Goal: Task Accomplishment & Management: Manage account settings

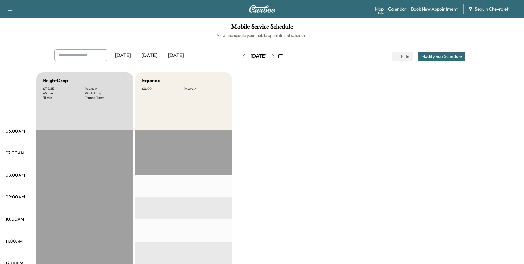
click at [276, 57] on icon "button" at bounding box center [273, 56] width 4 height 4
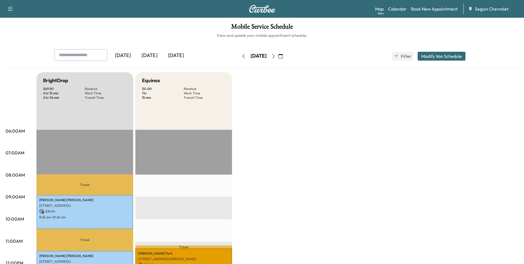
click at [286, 58] on button "button" at bounding box center [280, 56] width 9 height 9
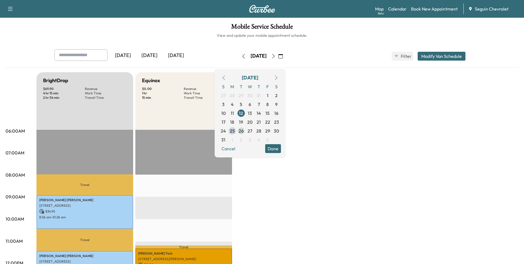
click at [244, 131] on span "26" at bounding box center [241, 130] width 5 height 7
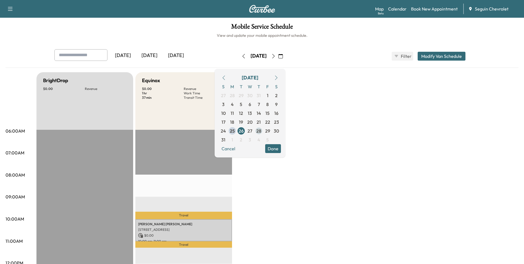
click at [261, 132] on span "28" at bounding box center [259, 130] width 5 height 7
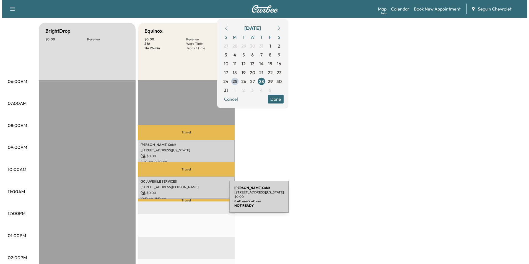
scroll to position [55, 0]
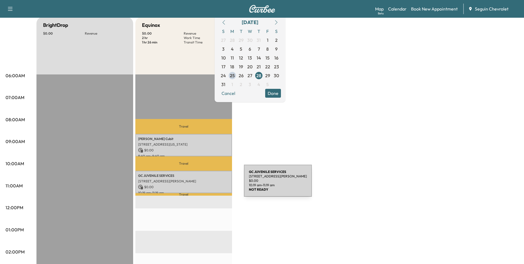
click at [203, 184] on p "$ 0.00" at bounding box center [183, 186] width 91 height 5
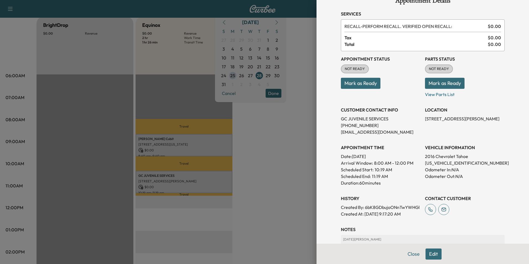
scroll to position [0, 0]
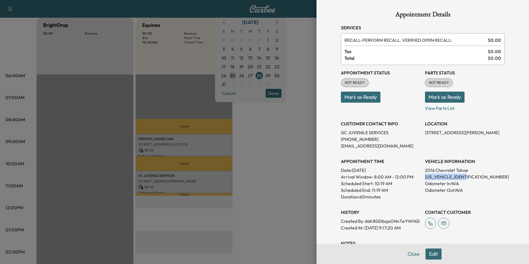
drag, startPoint x: 466, startPoint y: 176, endPoint x: 420, endPoint y: 177, distance: 45.4
click at [425, 177] on p "[US_VEHICLE_IDENTIFICATION_NUMBER]" at bounding box center [465, 176] width 80 height 7
copy p "[US_VEHICLE_IDENTIFICATION_NUMBER]"
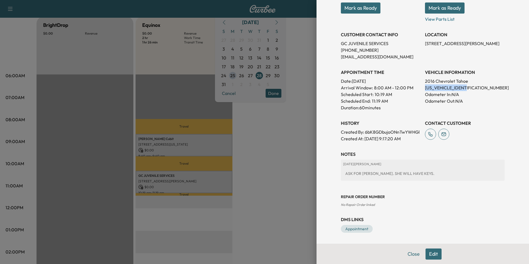
scroll to position [96, 0]
click at [428, 255] on button "Edit" at bounding box center [433, 253] width 16 height 11
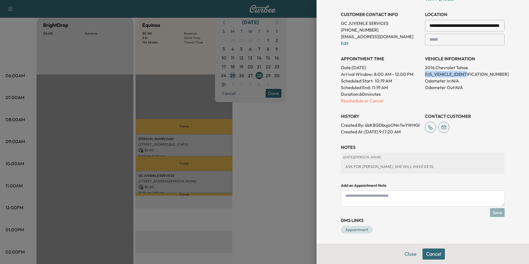
scroll to position [128, 0]
click at [394, 195] on textarea at bounding box center [423, 197] width 164 height 16
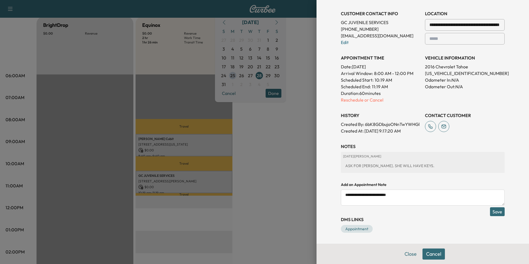
click at [400, 195] on textarea "**********" at bounding box center [423, 197] width 164 height 16
type textarea "**********"
click at [491, 211] on button "Save" at bounding box center [497, 211] width 15 height 9
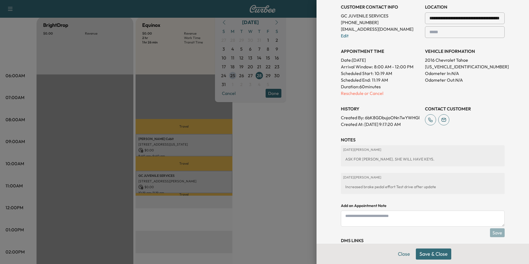
click at [426, 253] on button "Save & Close" at bounding box center [432, 253] width 35 height 11
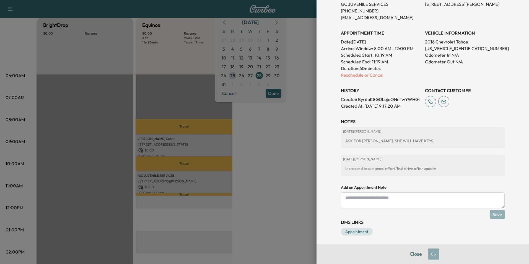
scroll to position [117, 0]
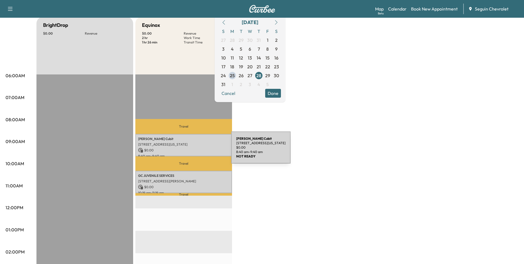
click at [190, 151] on p "$ 0.00" at bounding box center [183, 150] width 91 height 5
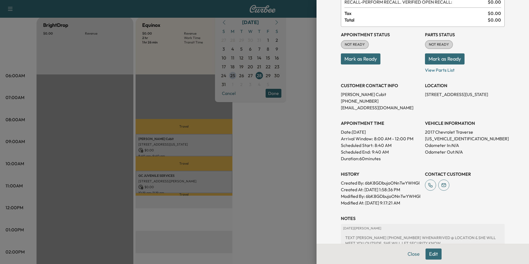
scroll to position [66, 0]
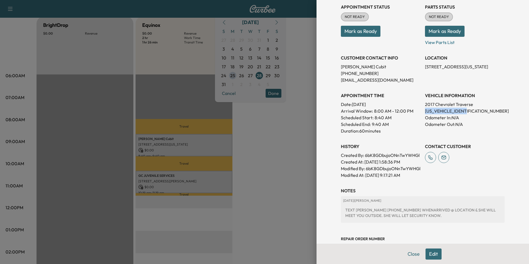
drag, startPoint x: 465, startPoint y: 111, endPoint x: 420, endPoint y: 111, distance: 45.1
click at [425, 111] on p "[US_VEHICLE_IDENTIFICATION_NUMBER]" at bounding box center [465, 111] width 80 height 7
copy p "[US_VEHICLE_IDENTIFICATION_NUMBER]"
click at [426, 256] on button "Edit" at bounding box center [433, 253] width 16 height 11
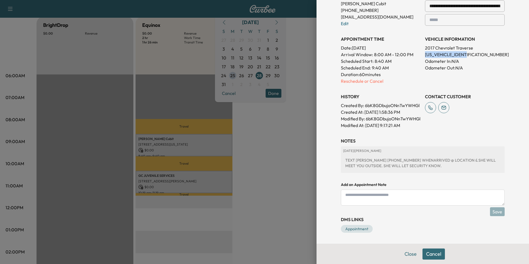
scroll to position [154, 0]
click at [381, 197] on textarea at bounding box center [423, 197] width 164 height 16
type textarea "**********"
click at [493, 210] on button "Save" at bounding box center [497, 211] width 15 height 9
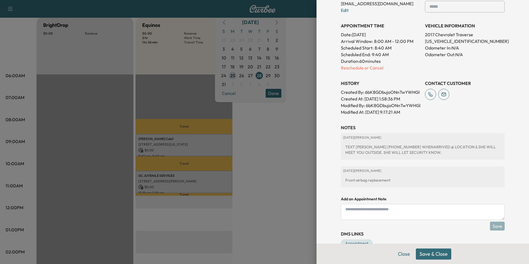
paste textarea "**********"
type textarea "**********"
click at [497, 230] on button "Save" at bounding box center [497, 225] width 15 height 9
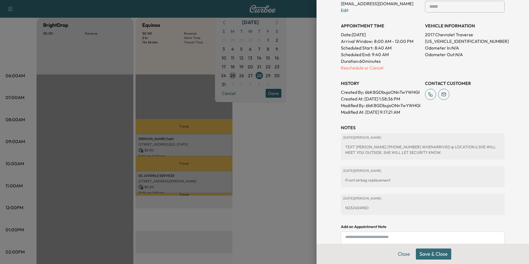
click at [433, 252] on button "Save & Close" at bounding box center [432, 253] width 35 height 11
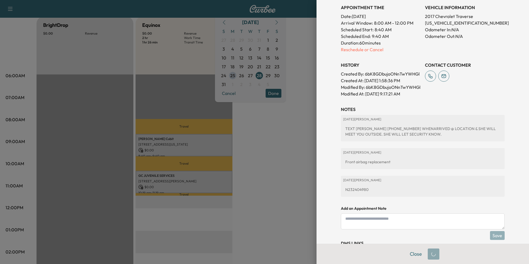
scroll to position [142, 0]
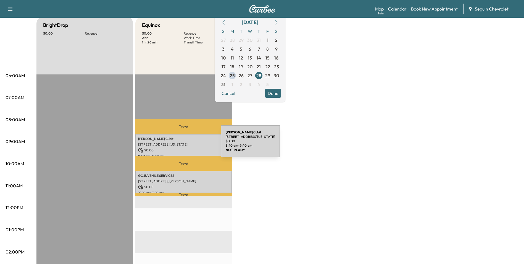
click at [179, 144] on p "[STREET_ADDRESS][US_STATE]" at bounding box center [183, 144] width 91 height 4
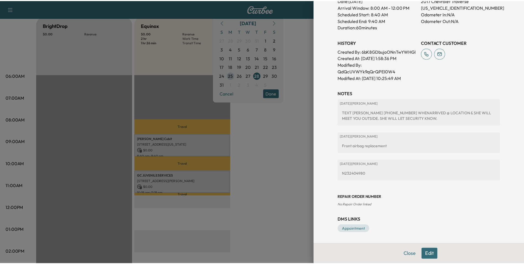
scroll to position [176, 0]
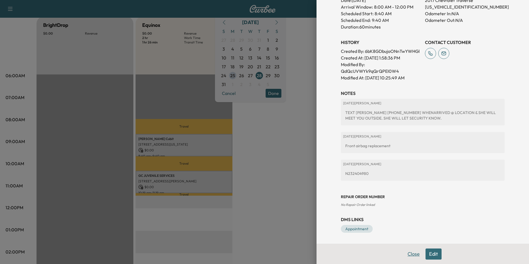
click at [406, 254] on button "Close" at bounding box center [413, 253] width 19 height 11
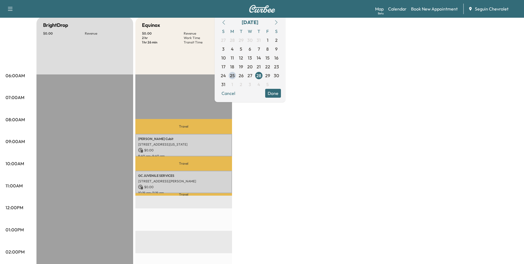
click at [244, 142] on div "BrightDrop $ 0.00 Revenue EST Start Equinox $ 0.00 Revenue 2 hr Work Time 1 hr …" at bounding box center [277, 224] width 482 height 415
click at [273, 212] on div "BrightDrop $ 0.00 Revenue EST Start Equinox $ 0.00 Revenue 2 hr Work Time 1 hr …" at bounding box center [277, 224] width 482 height 415
click at [281, 95] on button "Done" at bounding box center [273, 93] width 16 height 9
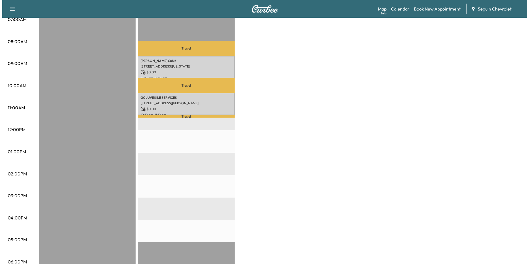
scroll to position [138, 0]
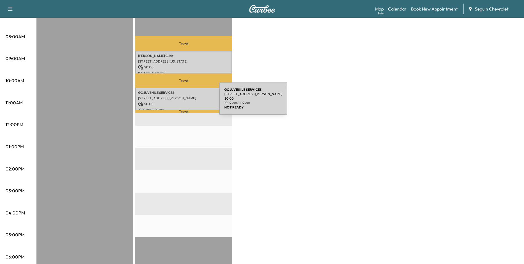
click at [178, 102] on p "$ 0.00" at bounding box center [183, 103] width 91 height 5
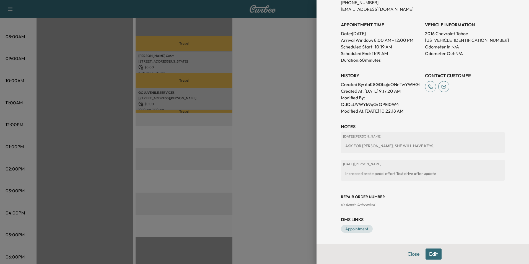
scroll to position [0, 0]
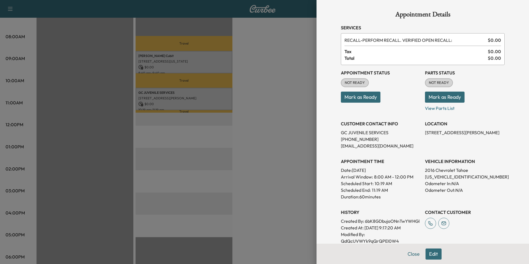
click at [195, 65] on div at bounding box center [264, 132] width 529 height 264
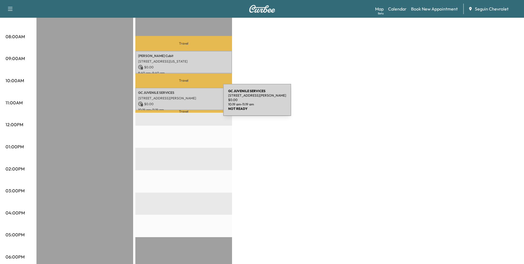
click at [182, 103] on p "$ 0.00" at bounding box center [183, 103] width 91 height 5
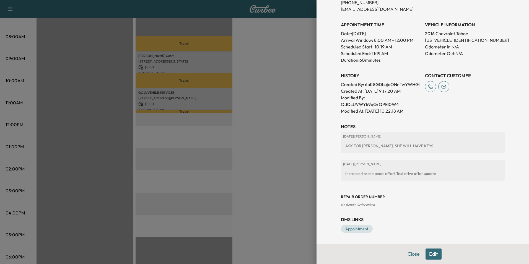
scroll to position [143, 0]
click at [433, 254] on button "Edit" at bounding box center [433, 253] width 16 height 11
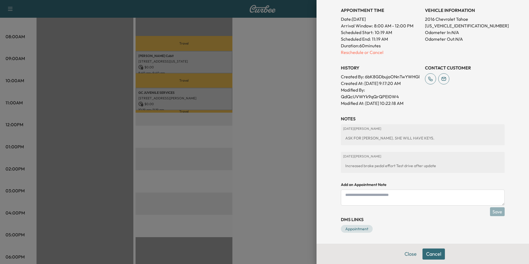
scroll to position [176, 0]
click at [427, 255] on button "Cancel" at bounding box center [433, 253] width 22 height 11
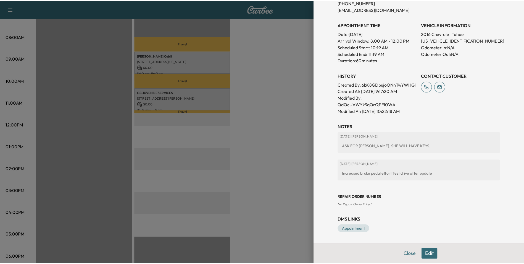
scroll to position [0, 0]
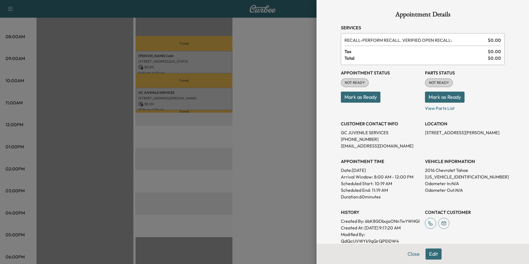
click at [287, 99] on div at bounding box center [264, 132] width 529 height 264
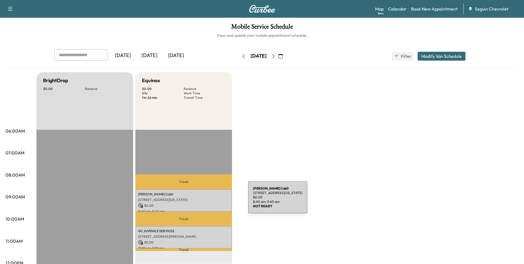
click at [207, 200] on p "[STREET_ADDRESS][US_STATE]" at bounding box center [183, 199] width 91 height 4
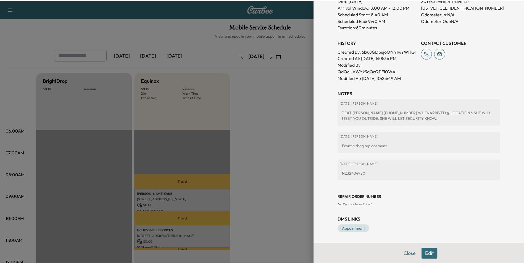
scroll to position [176, 0]
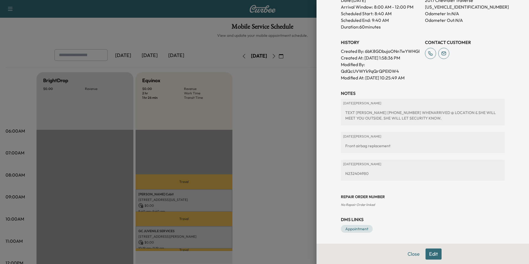
click at [260, 206] on div at bounding box center [264, 132] width 529 height 264
